Goal: Task Accomplishment & Management: Manage account settings

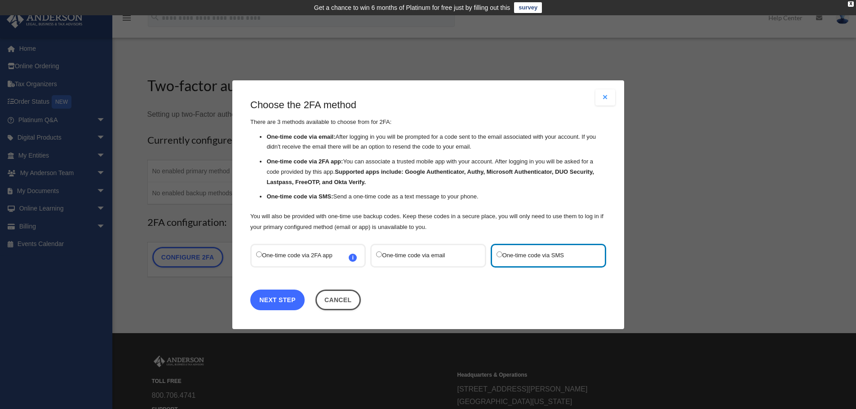
click at [272, 301] on link "Next Step" at bounding box center [277, 299] width 54 height 21
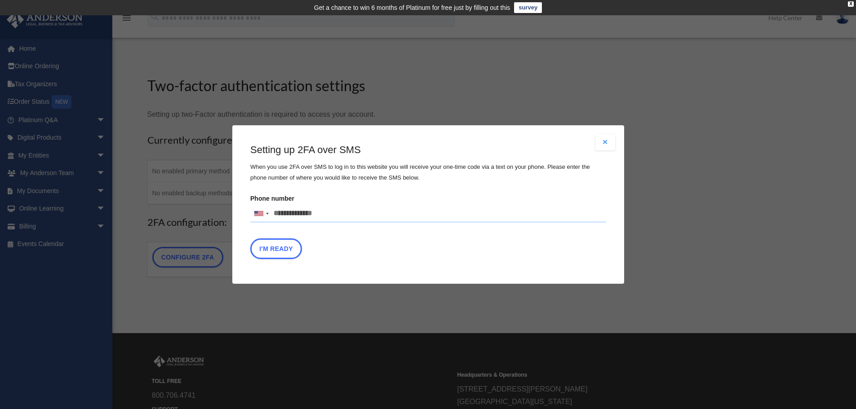
click at [334, 214] on input "Phone number [GEOGRAPHIC_DATA] +1 [GEOGRAPHIC_DATA] +44 [GEOGRAPHIC_DATA] (‫[GE…" at bounding box center [428, 214] width 356 height 18
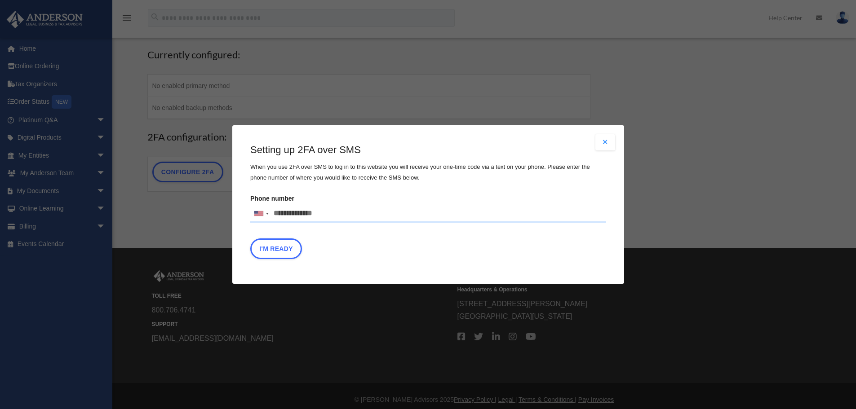
scroll to position [93, 0]
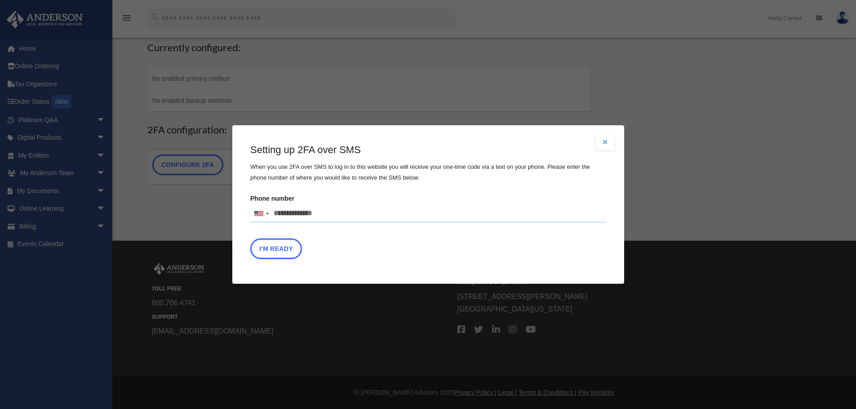
click at [334, 214] on input "Phone number [GEOGRAPHIC_DATA] +1 [GEOGRAPHIC_DATA] +44 [GEOGRAPHIC_DATA] (‫[GE…" at bounding box center [428, 214] width 356 height 18
click at [327, 211] on input "Phone number [GEOGRAPHIC_DATA] +1 [GEOGRAPHIC_DATA] +44 [GEOGRAPHIC_DATA] (‫[GE…" at bounding box center [428, 214] width 356 height 18
type input "**********"
click at [273, 249] on button "I'm Ready" at bounding box center [276, 249] width 52 height 21
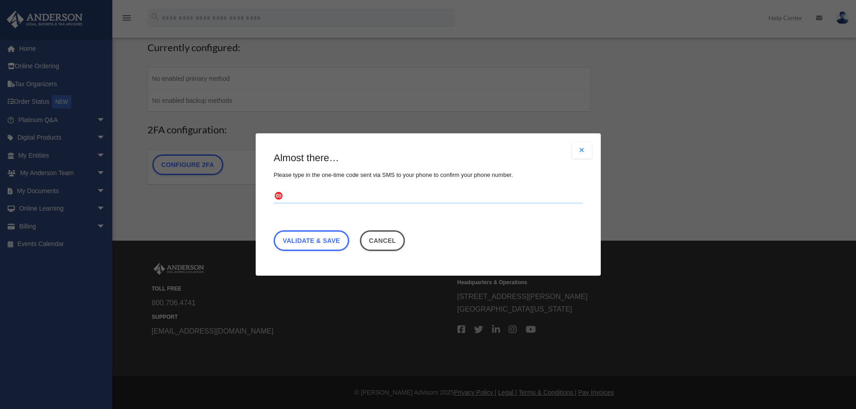
click at [295, 195] on input "text" at bounding box center [428, 197] width 309 height 14
type input "******"
click at [307, 237] on link "Validate & Save" at bounding box center [311, 240] width 75 height 21
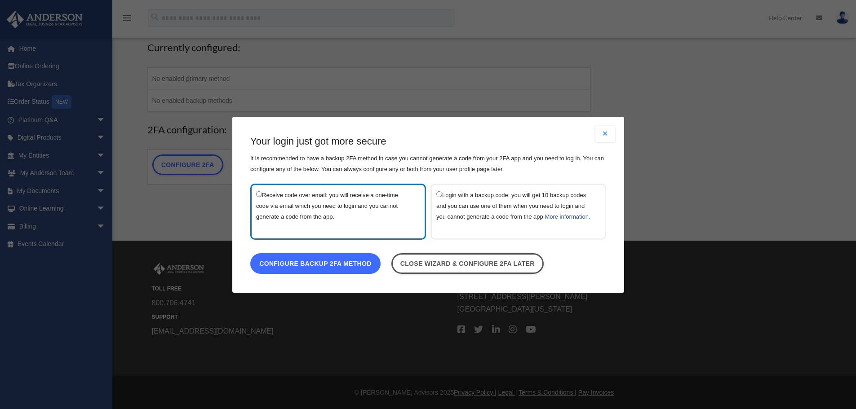
click at [312, 269] on link "Configure backup 2FA method" at bounding box center [315, 263] width 130 height 21
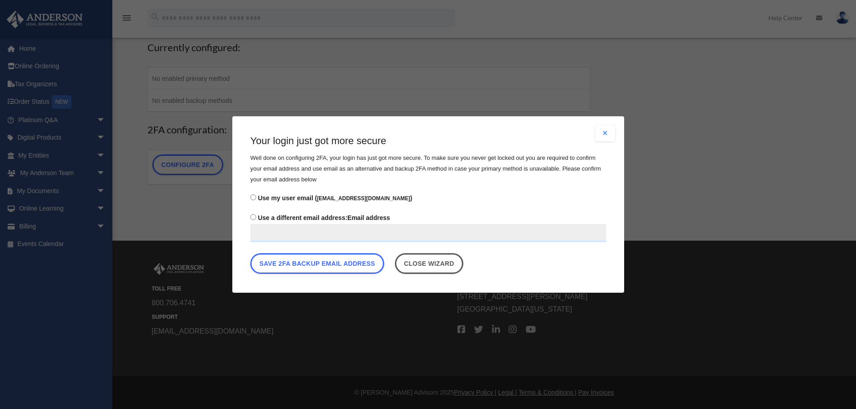
click at [274, 234] on input "Use a different email address: Email address" at bounding box center [428, 233] width 356 height 18
click at [318, 270] on button "Save 2FA backup email address" at bounding box center [317, 263] width 134 height 21
